Goal: Information Seeking & Learning: Learn about a topic

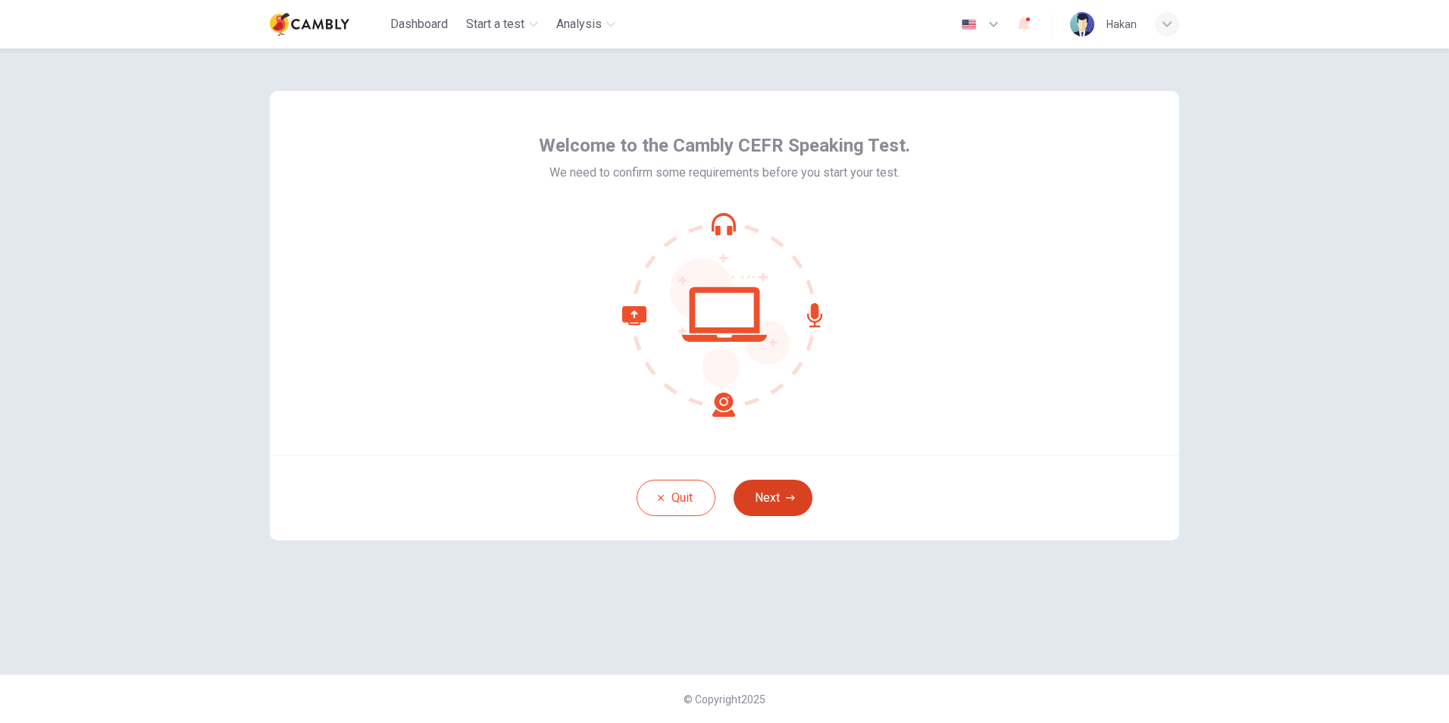
click at [788, 502] on icon "button" at bounding box center [790, 497] width 9 height 9
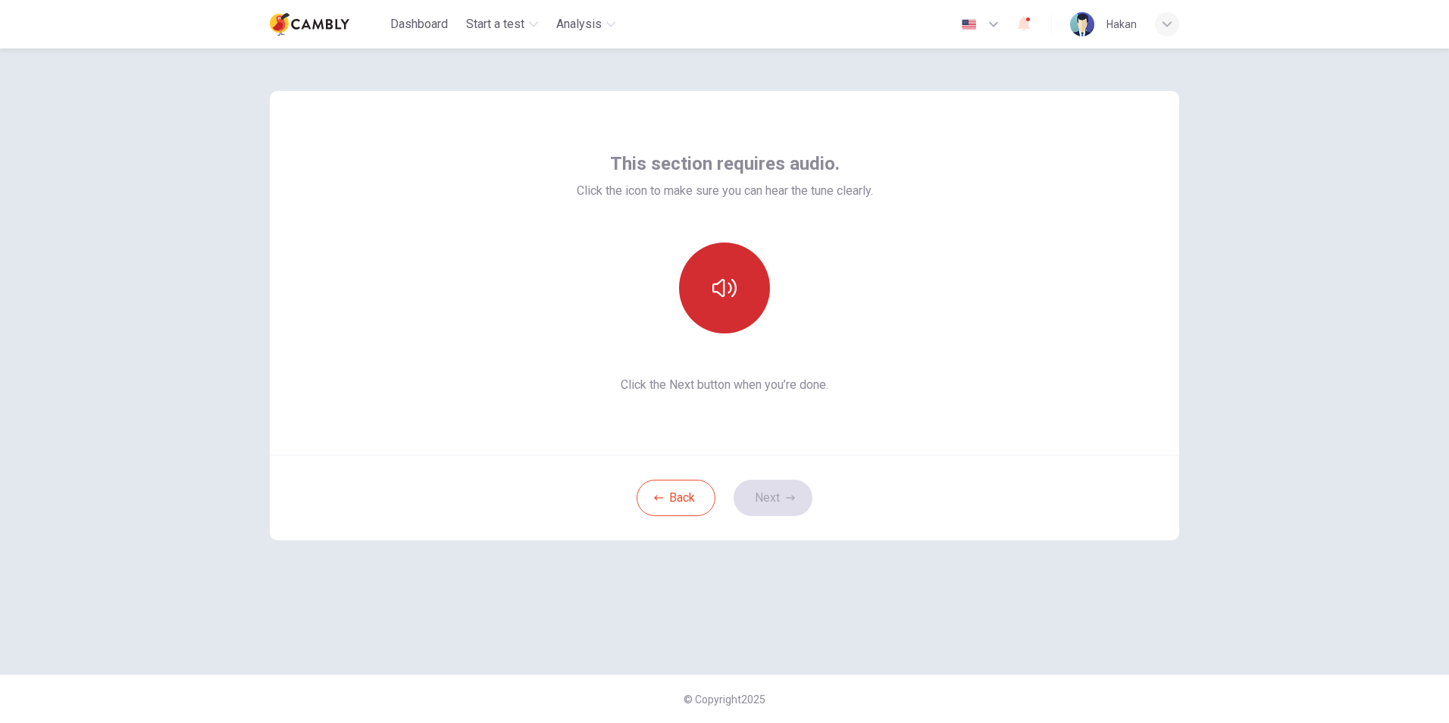
click at [708, 287] on button "button" at bounding box center [724, 288] width 91 height 91
click at [759, 495] on button "Next" at bounding box center [773, 498] width 79 height 36
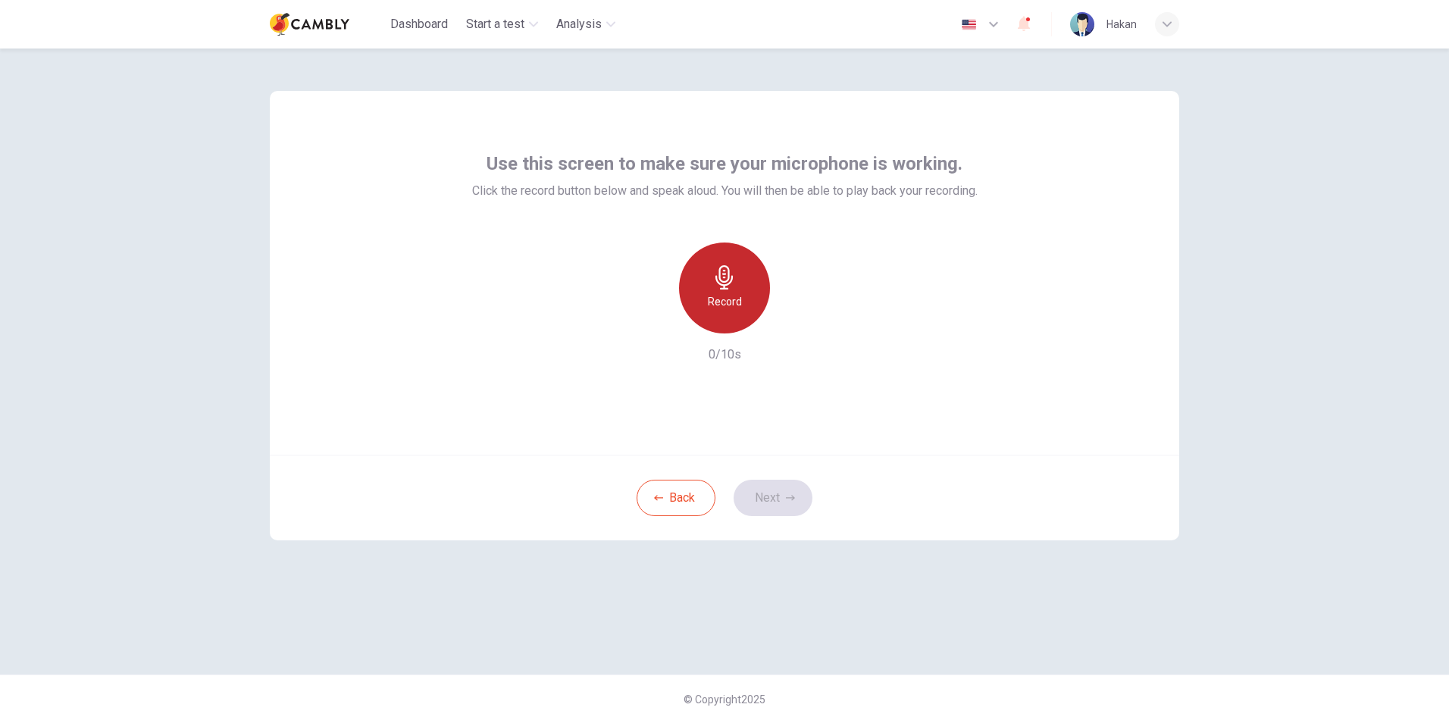
click at [734, 273] on icon "button" at bounding box center [725, 277] width 24 height 24
click at [795, 321] on icon "button" at bounding box center [795, 321] width 7 height 9
click at [779, 506] on button "Next" at bounding box center [773, 498] width 79 height 36
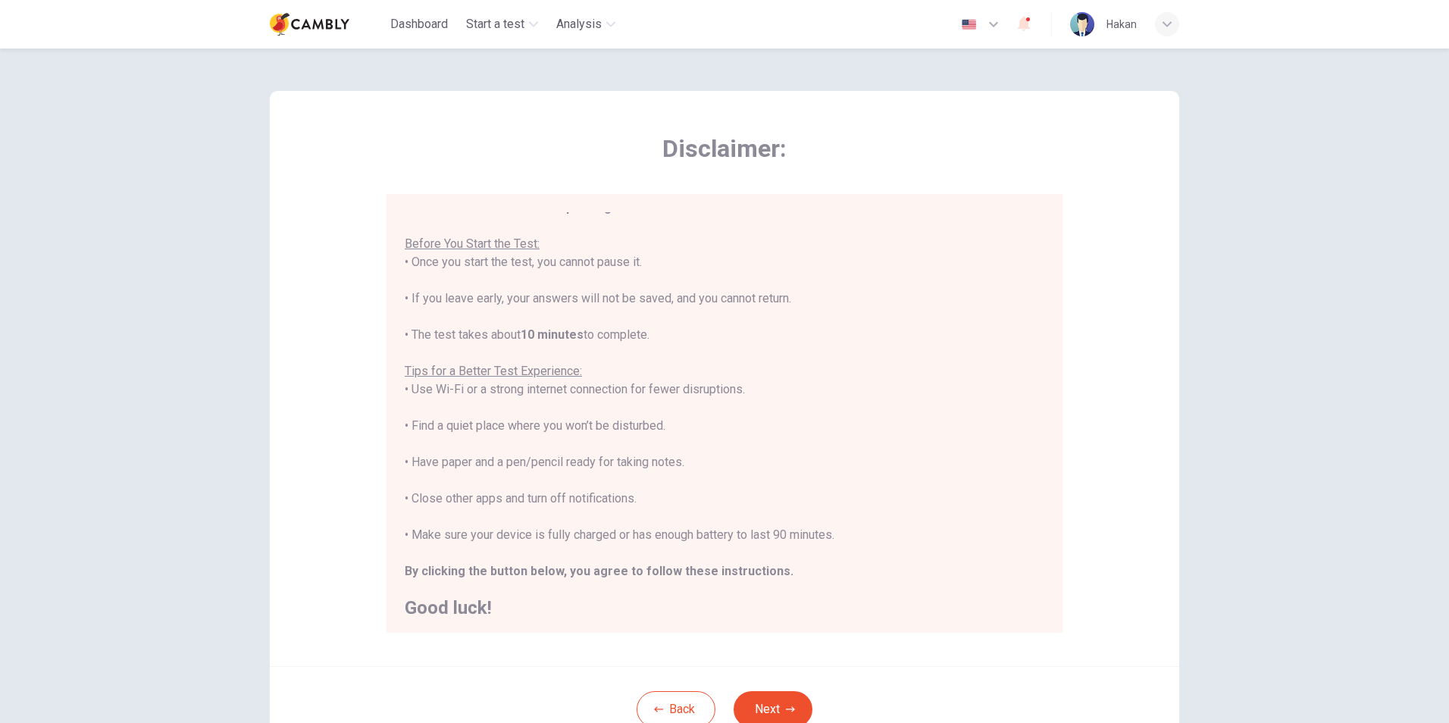
scroll to position [17, 0]
click at [772, 706] on button "Next" at bounding box center [773, 709] width 79 height 36
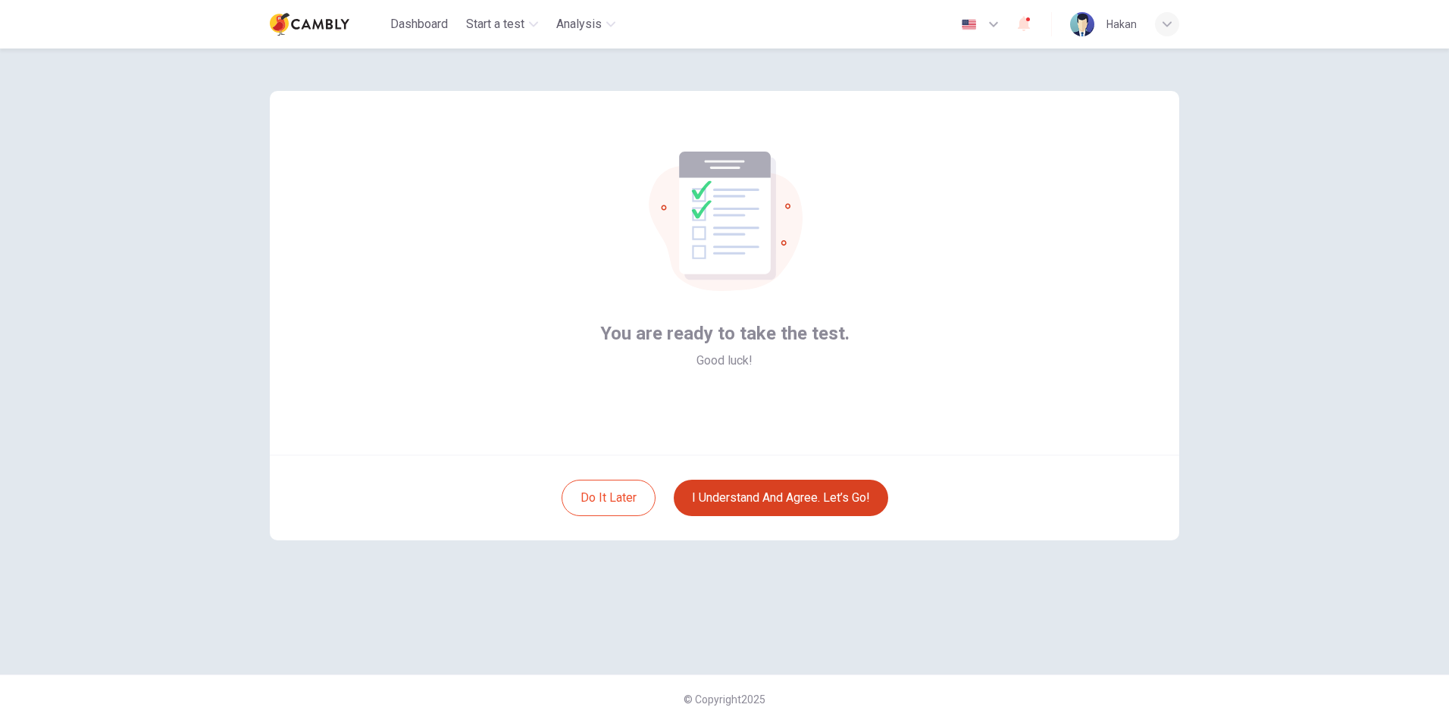
click at [791, 505] on button "I understand and agree. Let’s go!" at bounding box center [781, 498] width 215 height 36
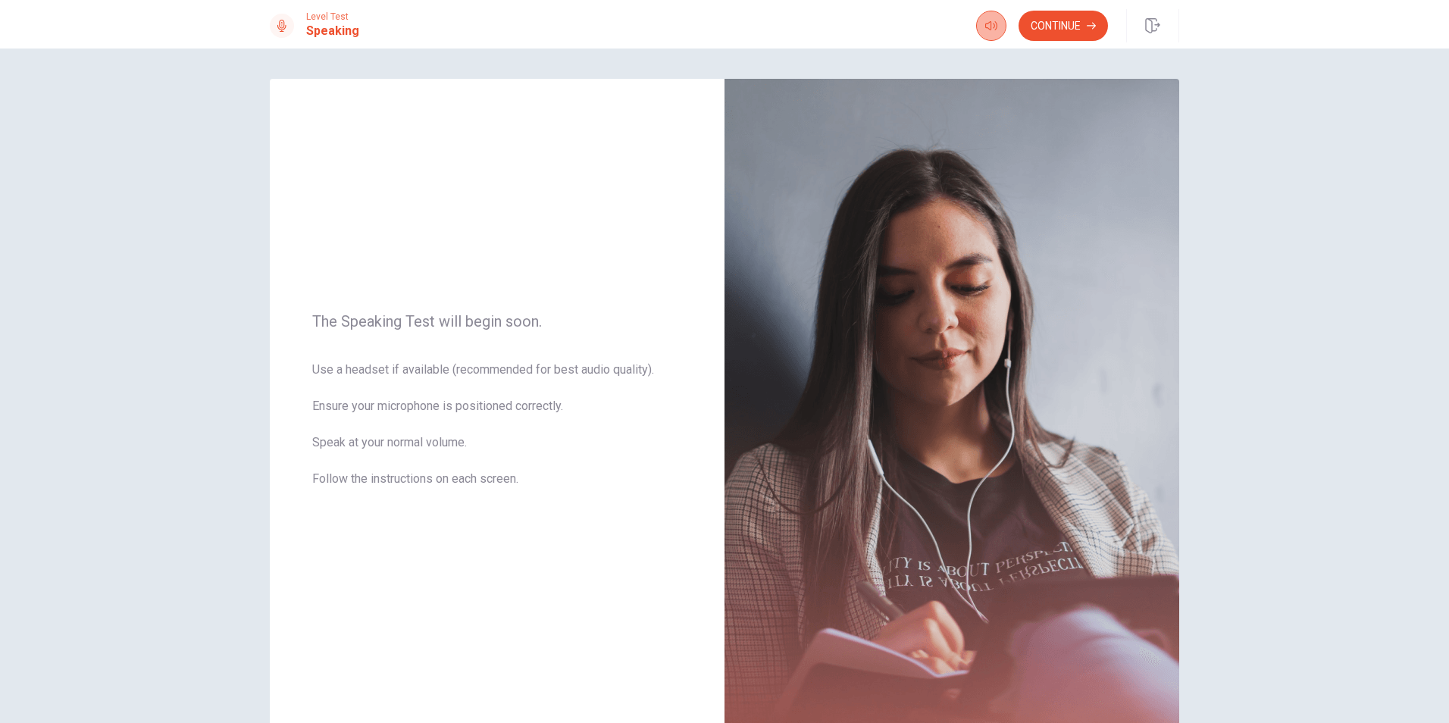
click at [997, 22] on button "button" at bounding box center [991, 26] width 30 height 30
click at [1054, 28] on button "Continue" at bounding box center [1063, 26] width 89 height 30
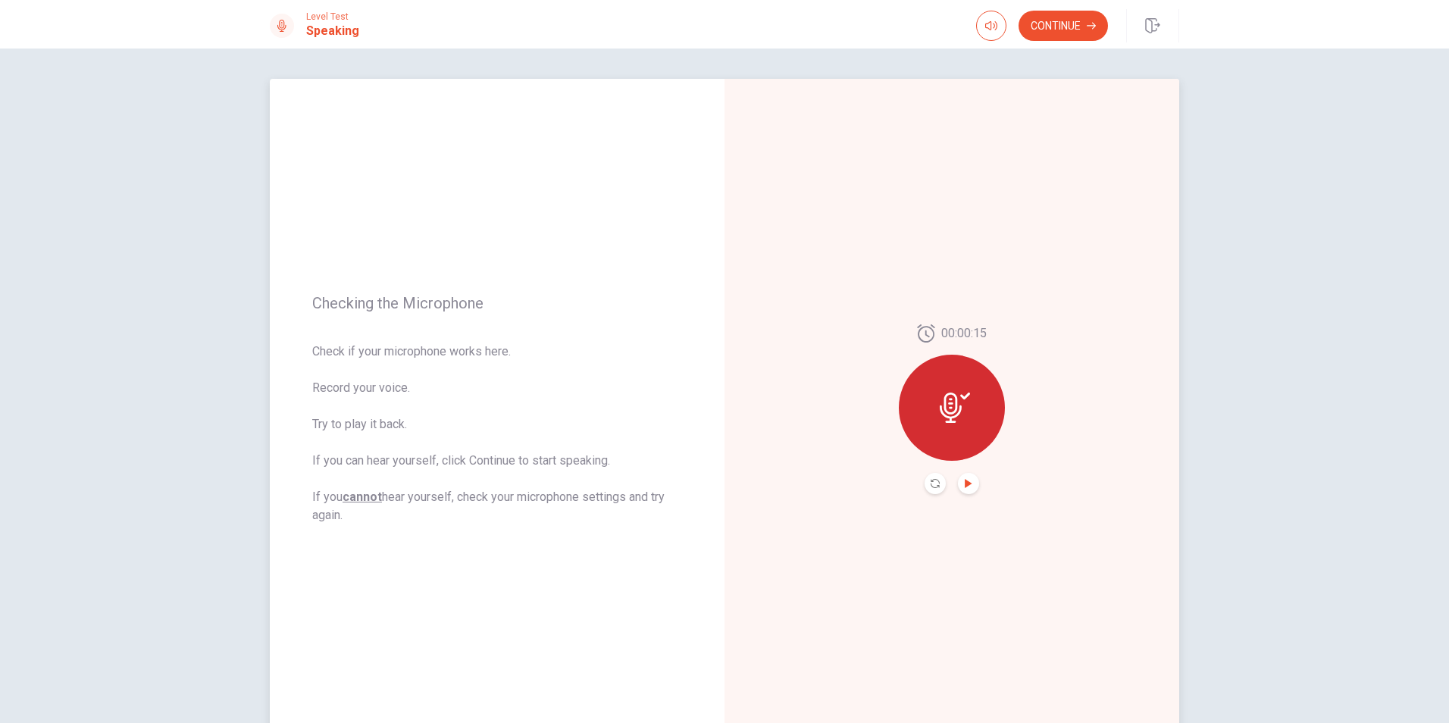
click at [965, 483] on icon "Play Audio" at bounding box center [968, 483] width 7 height 9
click at [1050, 22] on button "Continue" at bounding box center [1063, 26] width 89 height 30
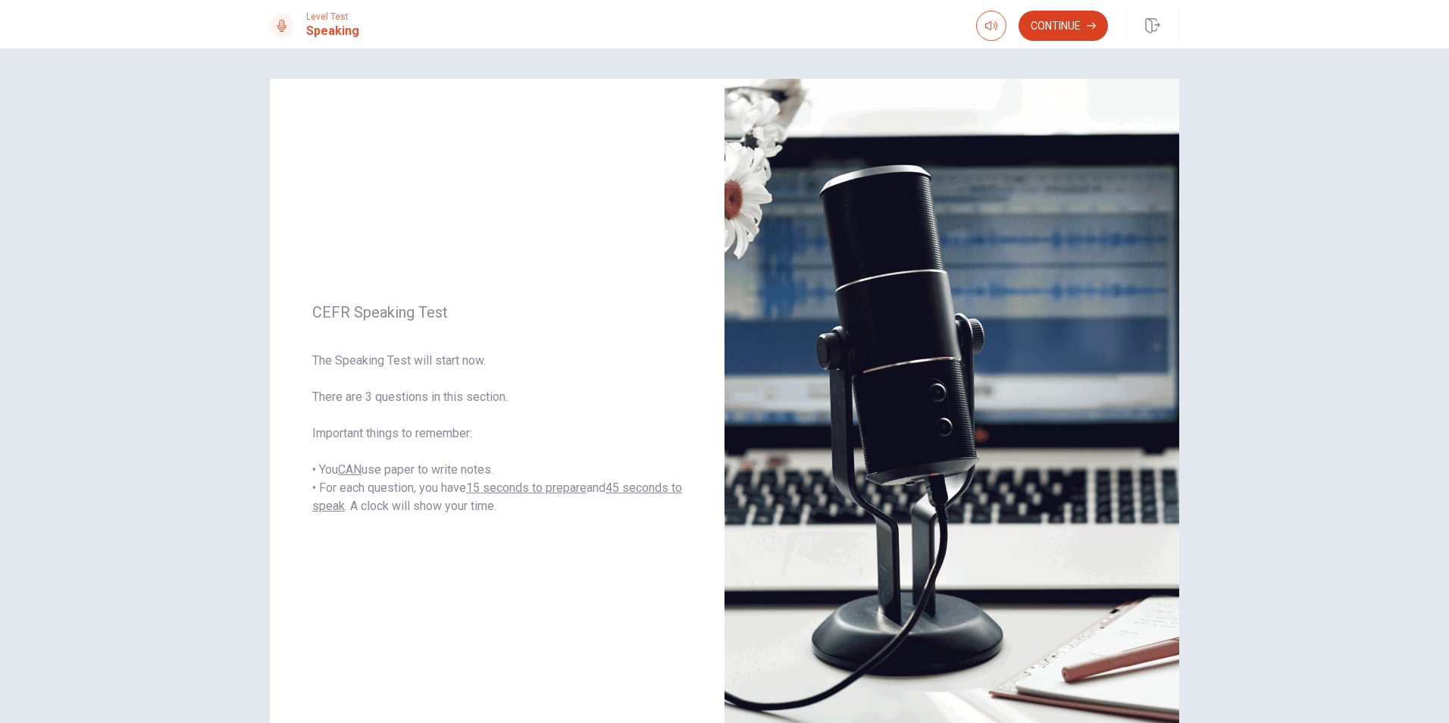
click at [1052, 14] on button "Continue" at bounding box center [1063, 26] width 89 height 30
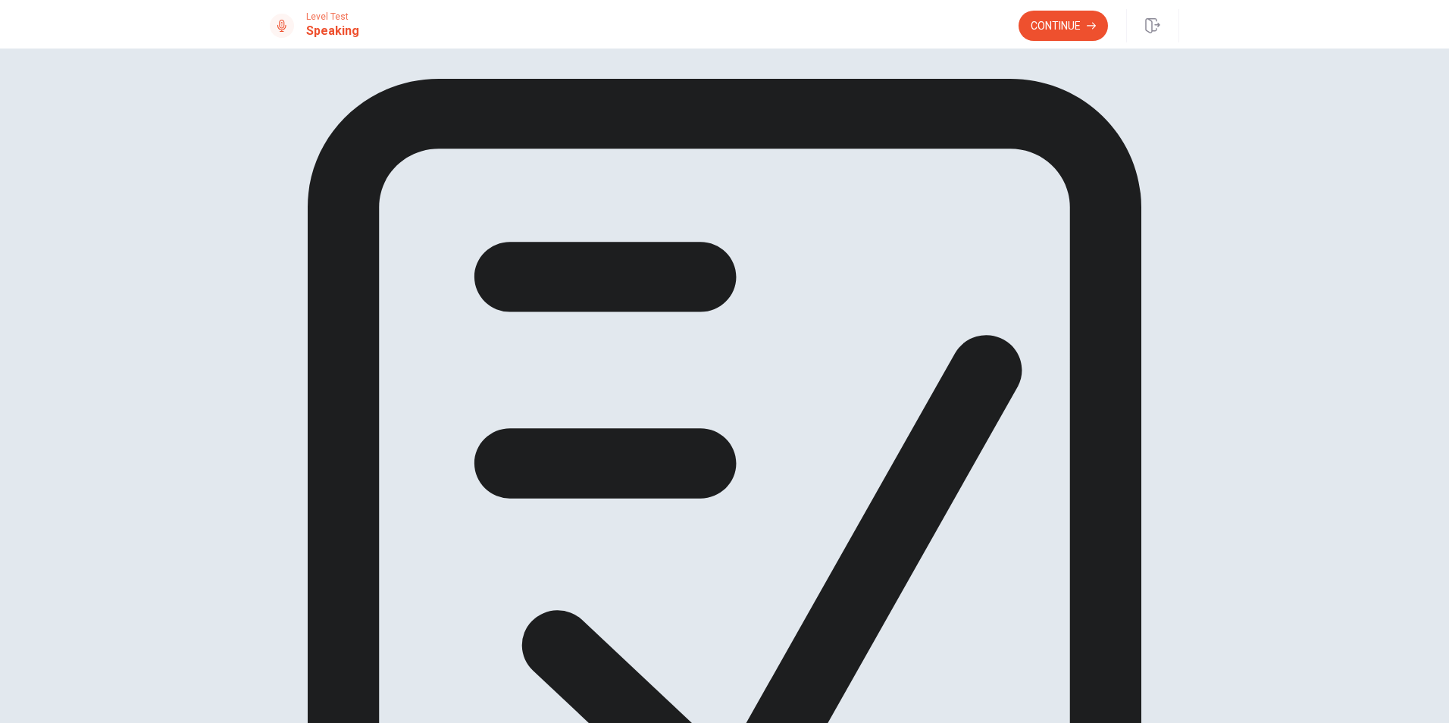
click at [1019, 32] on div "Continue" at bounding box center [1063, 26] width 89 height 30
click at [1033, 30] on button "Continue" at bounding box center [1063, 26] width 89 height 30
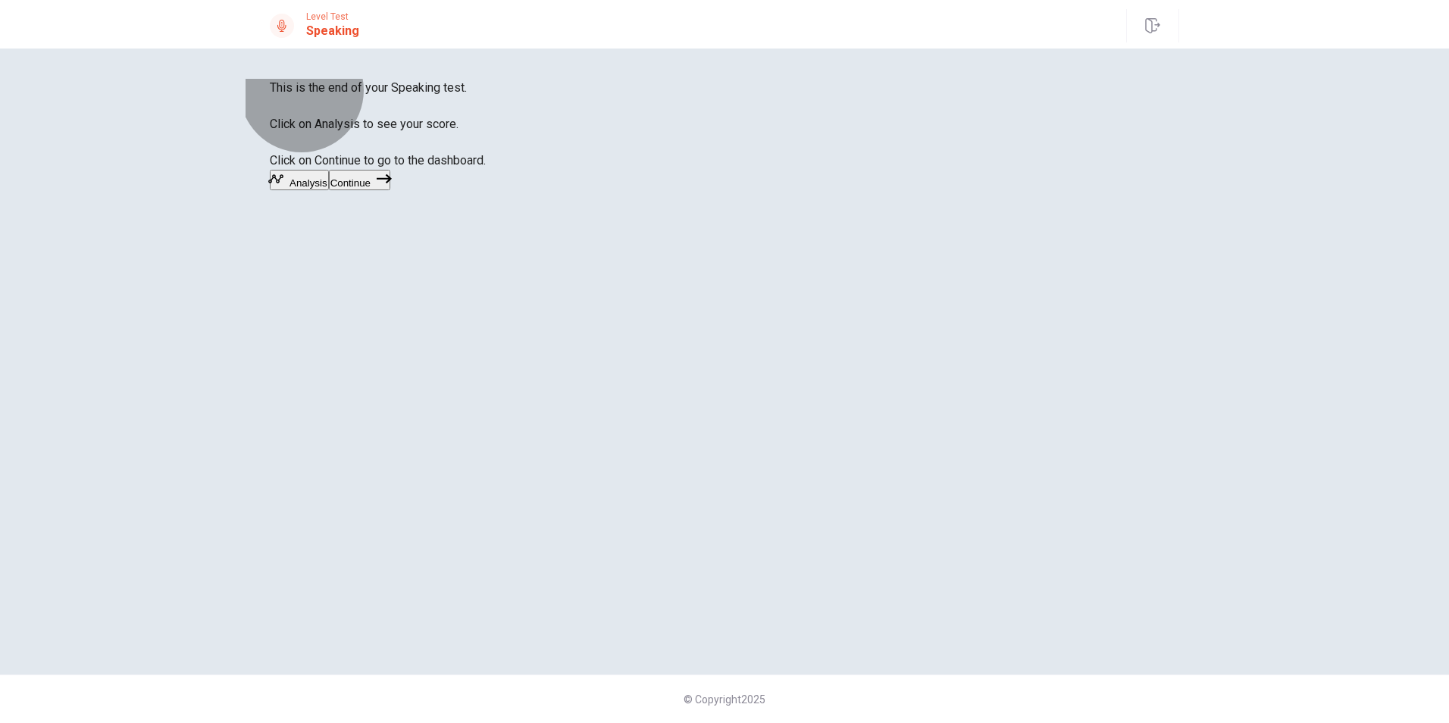
click at [390, 190] on button "Continue" at bounding box center [359, 180] width 61 height 20
